Goal: Find specific page/section: Find specific page/section

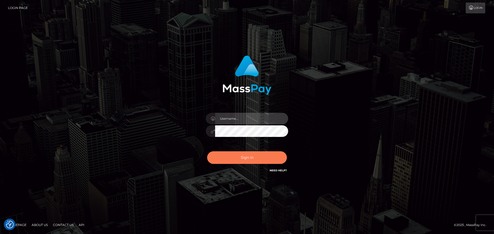
type input "knap.greatlife"
click at [247, 155] on button "Sign in" at bounding box center [247, 157] width 80 height 13
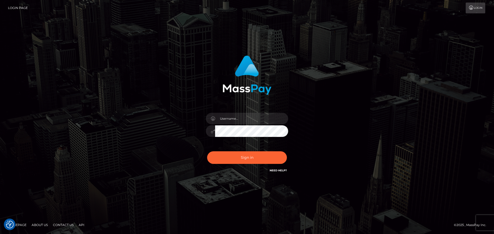
checkbox input "true"
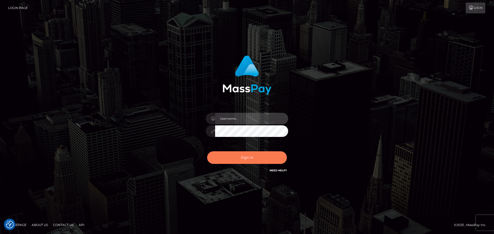
type input "knap.greatlife"
click at [248, 158] on button "Sign in" at bounding box center [247, 157] width 80 height 13
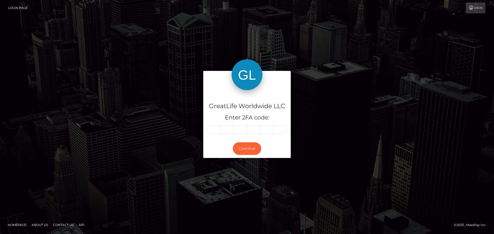
click at [215, 129] on input "text" at bounding box center [213, 129] width 13 height 9
type input "4"
type input "1"
type input "6"
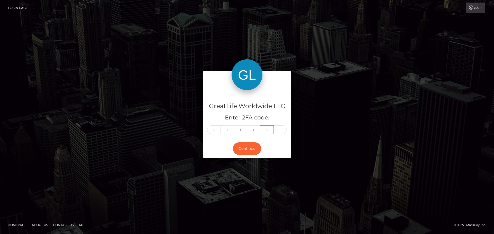
type input "7"
type input "6"
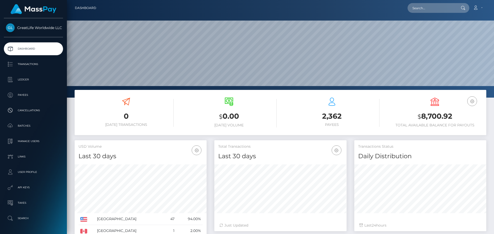
scroll to position [91, 132]
click at [421, 10] on input "text" at bounding box center [431, 8] width 48 height 10
paste input "[EMAIL_ADDRESS][DOMAIN_NAME]"
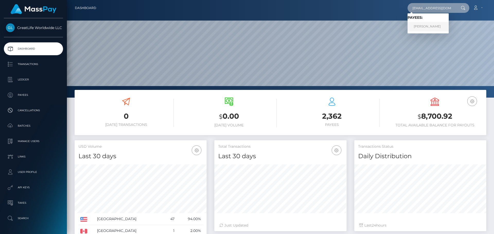
type input "[EMAIL_ADDRESS][DOMAIN_NAME]"
click at [425, 24] on link "[PERSON_NAME]" at bounding box center [427, 27] width 41 height 10
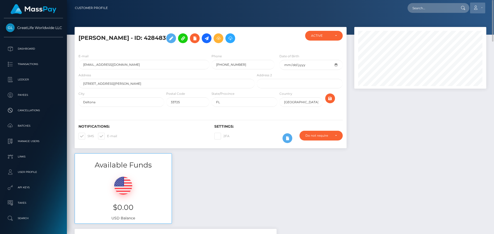
click at [482, 5] on link "Account" at bounding box center [477, 8] width 15 height 11
click at [388, 147] on div at bounding box center [420, 90] width 140 height 126
click at [330, 35] on div "ACTIVE" at bounding box center [321, 36] width 20 height 4
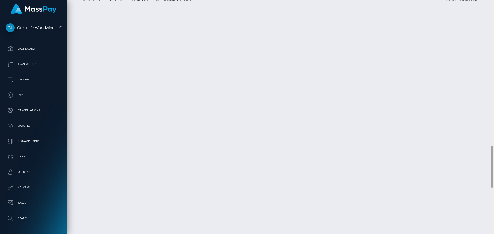
scroll to position [0, 0]
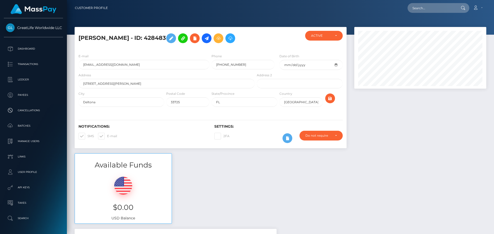
drag, startPoint x: 492, startPoint y: 215, endPoint x: 496, endPoint y: -44, distance: 259.4
click at [493, 0] on html "GreatLife Worldwide LLC Dashboard Transactions Ledger Payees" at bounding box center [247, 117] width 494 height 234
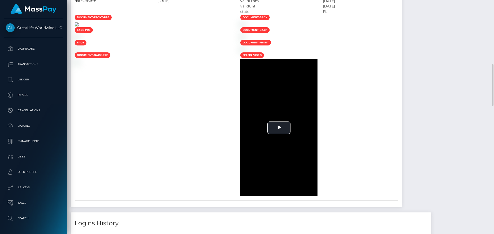
scroll to position [283, 0]
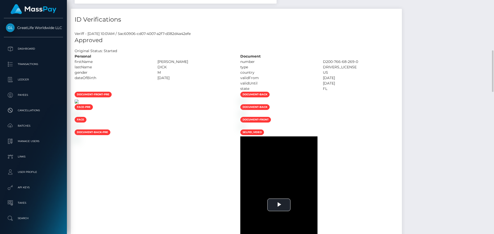
click at [79, 104] on img at bounding box center [77, 101] width 4 height 4
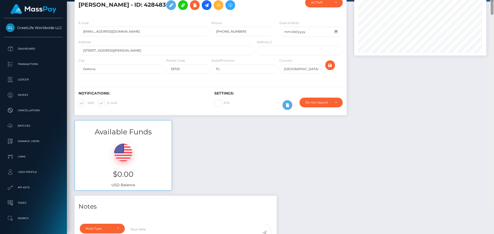
scroll to position [0, 0]
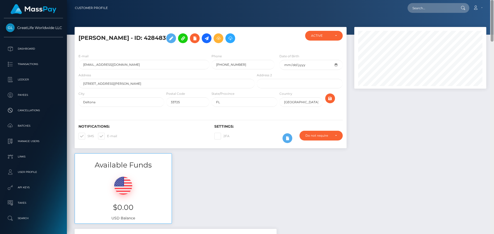
drag, startPoint x: 492, startPoint y: 158, endPoint x: 493, endPoint y: 17, distance: 140.1
click at [493, 17] on div at bounding box center [491, 21] width 3 height 42
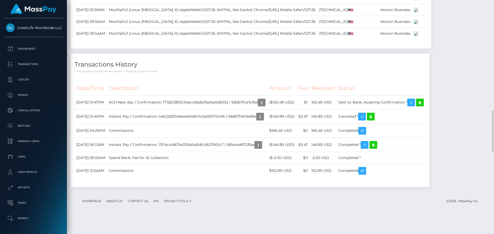
scroll to position [643, 0]
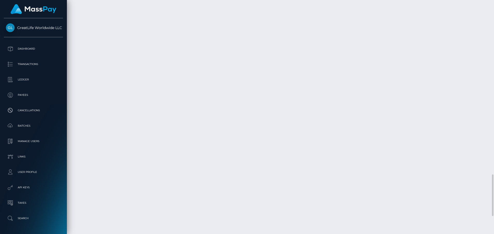
scroll to position [1077, 0]
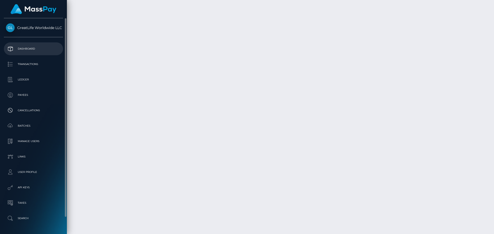
click at [31, 46] on p "Dashboard" at bounding box center [33, 49] width 55 height 8
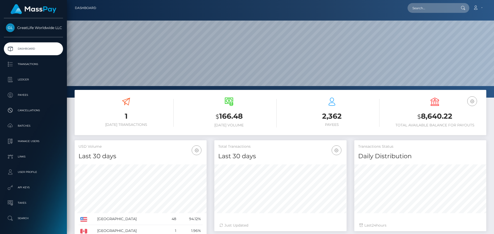
scroll to position [78, 0]
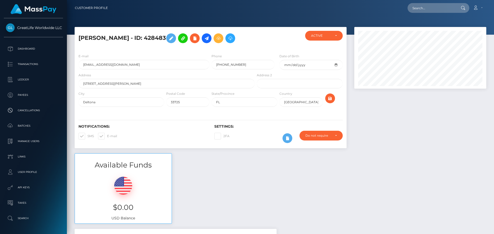
scroll to position [62, 132]
drag, startPoint x: 259, startPoint y: 38, endPoint x: 274, endPoint y: 44, distance: 15.7
click at [259, 38] on div at bounding box center [278, 40] width 45 height 19
click at [411, 137] on div at bounding box center [420, 90] width 140 height 126
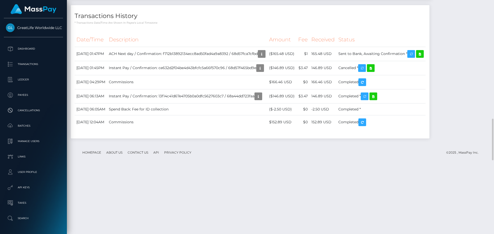
scroll to position [794, 0]
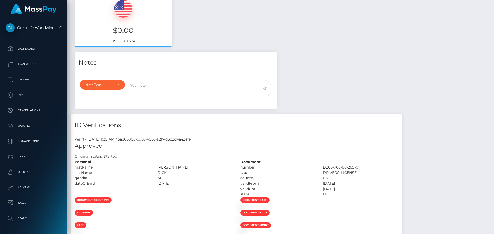
scroll to position [0, 0]
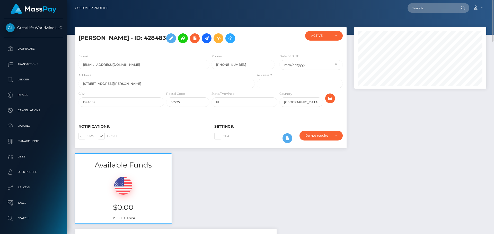
click at [26, 10] on img at bounding box center [34, 9] width 46 height 10
